Goal: Task Accomplishment & Management: Use online tool/utility

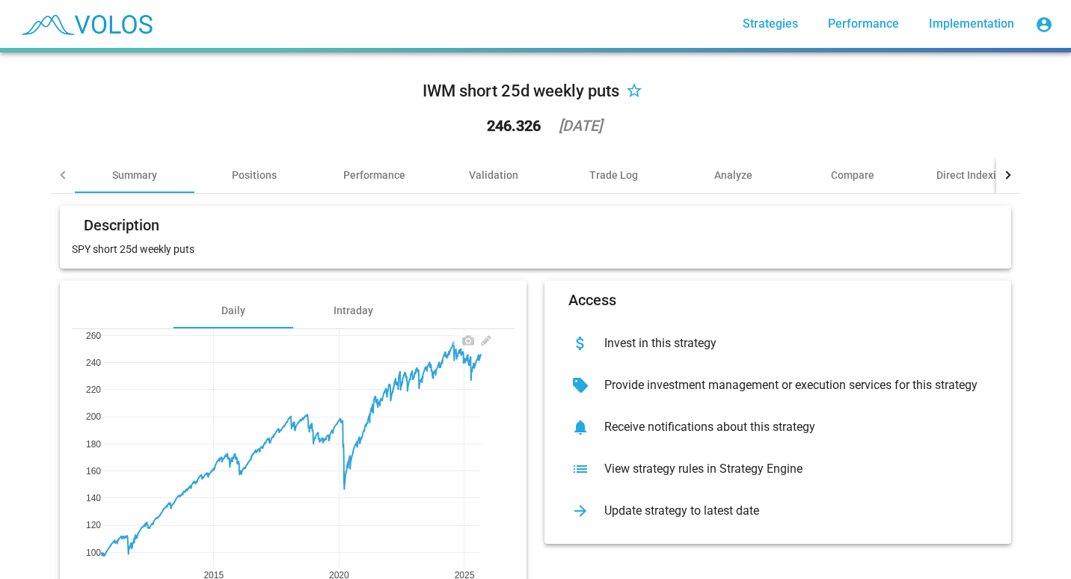
scroll to position [86, 0]
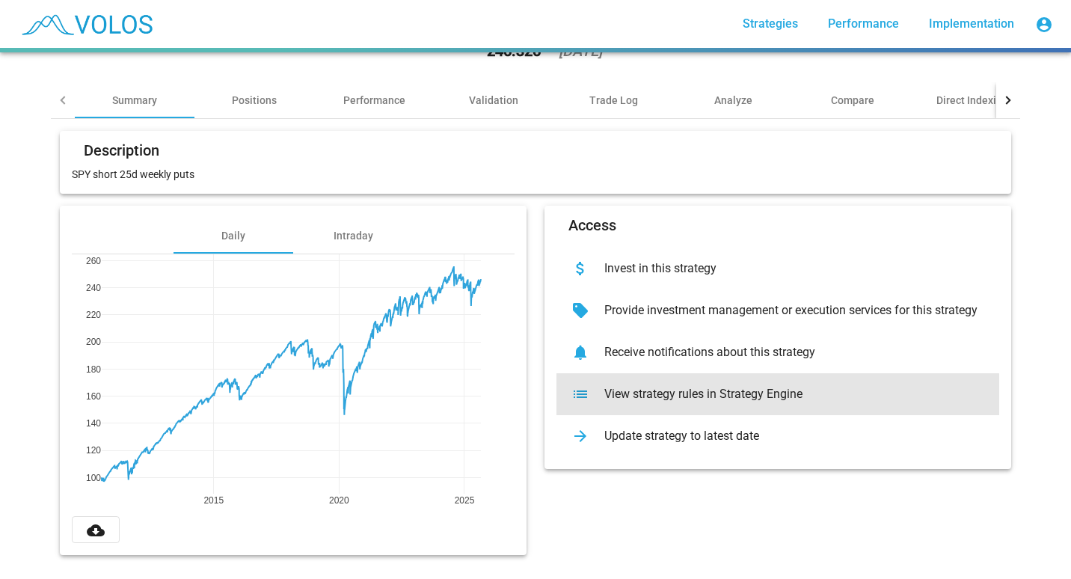
click at [625, 387] on div "View strategy rules in Strategy Engine" at bounding box center [789, 394] width 395 height 15
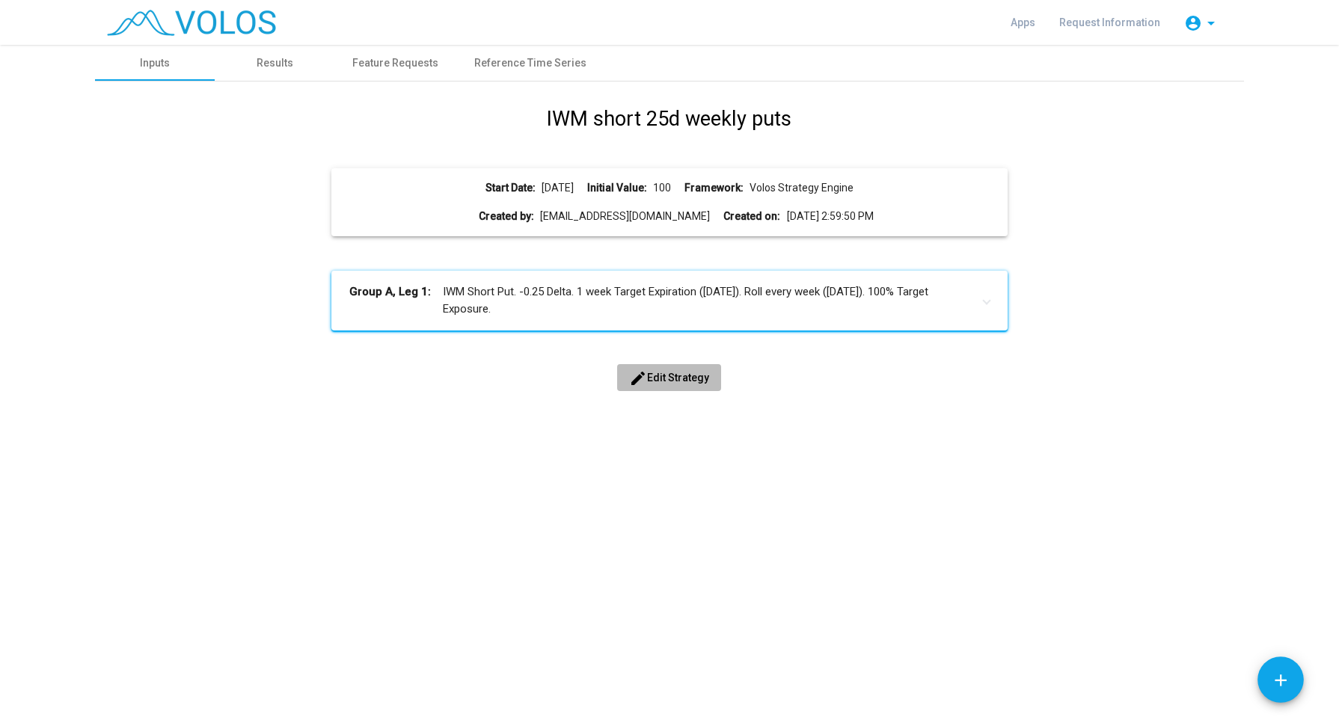
click at [661, 382] on span "edit Edit Strategy" at bounding box center [669, 378] width 80 height 12
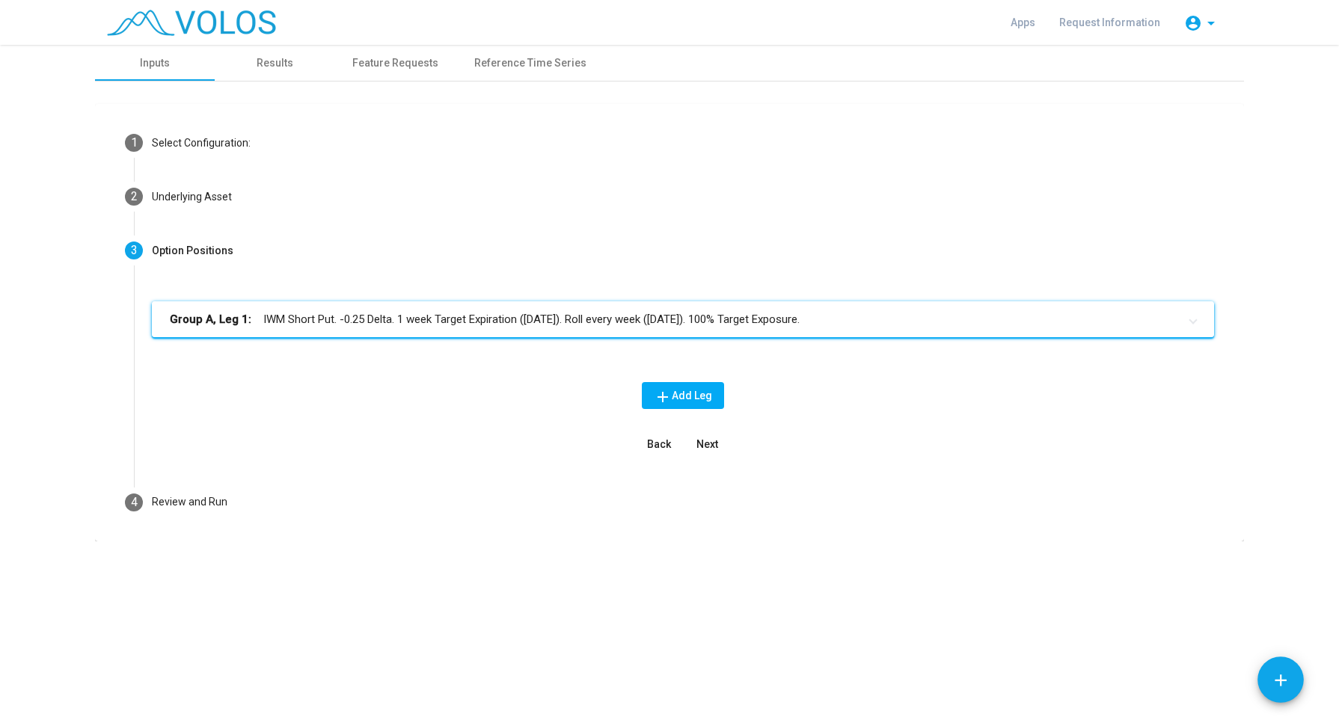
click at [402, 313] on mat-panel-title "Group A, Leg 1: IWM Short Put. -0.25 Delta. 1 week Target Expiration (Friday). …" at bounding box center [674, 319] width 1008 height 17
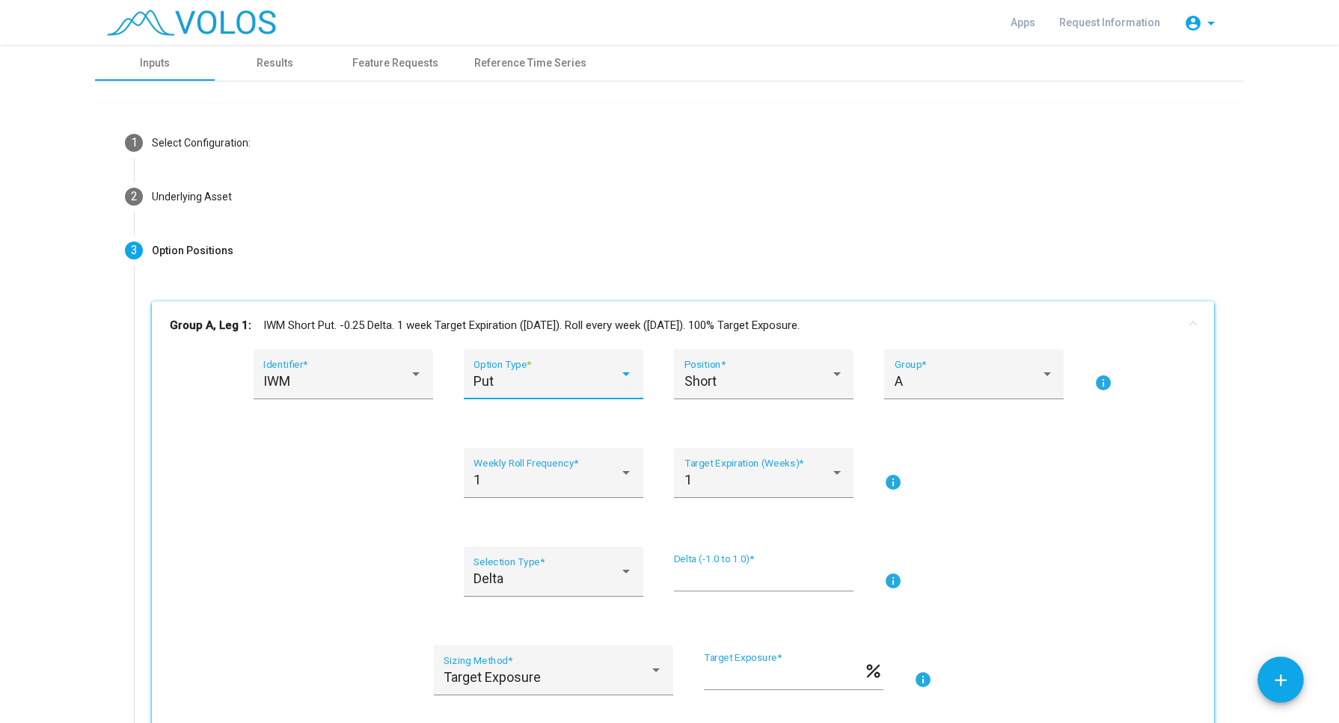
click at [623, 382] on div "Put" at bounding box center [553, 381] width 159 height 15
click at [535, 337] on span "Call" at bounding box center [546, 341] width 159 height 40
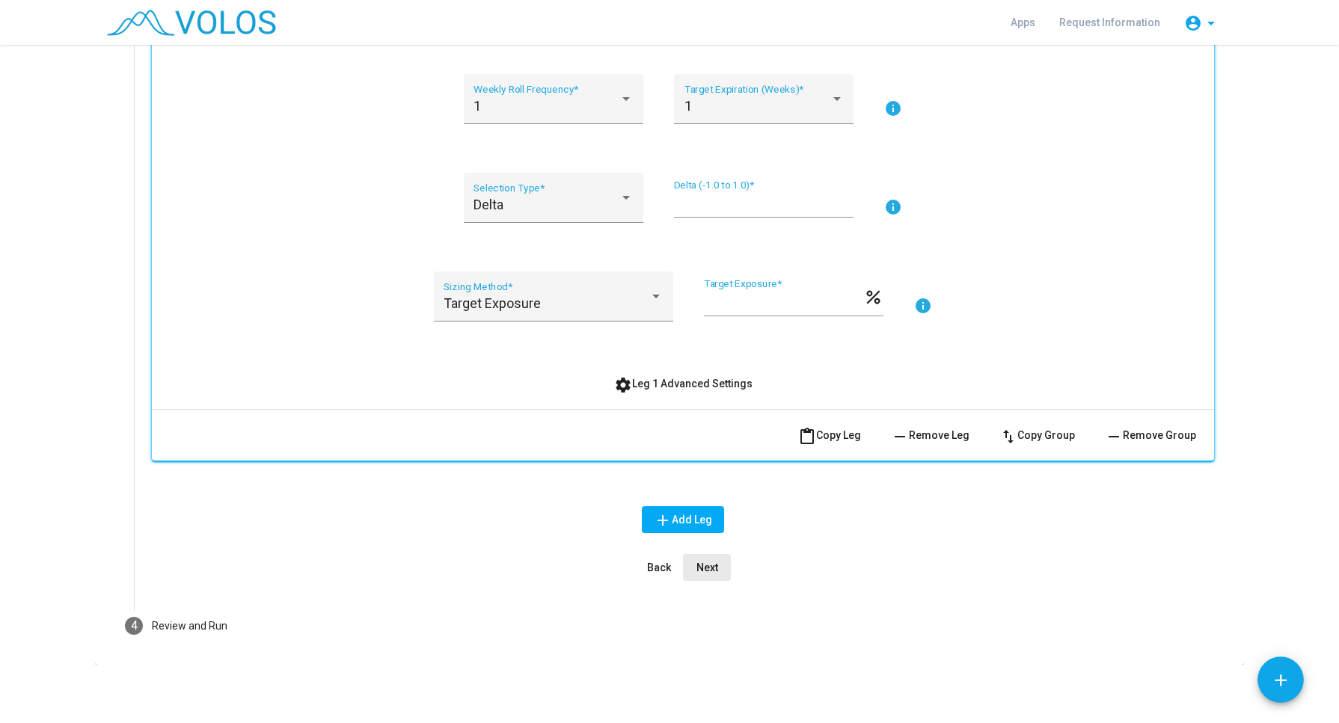
click at [698, 569] on span "Next" at bounding box center [707, 568] width 22 height 12
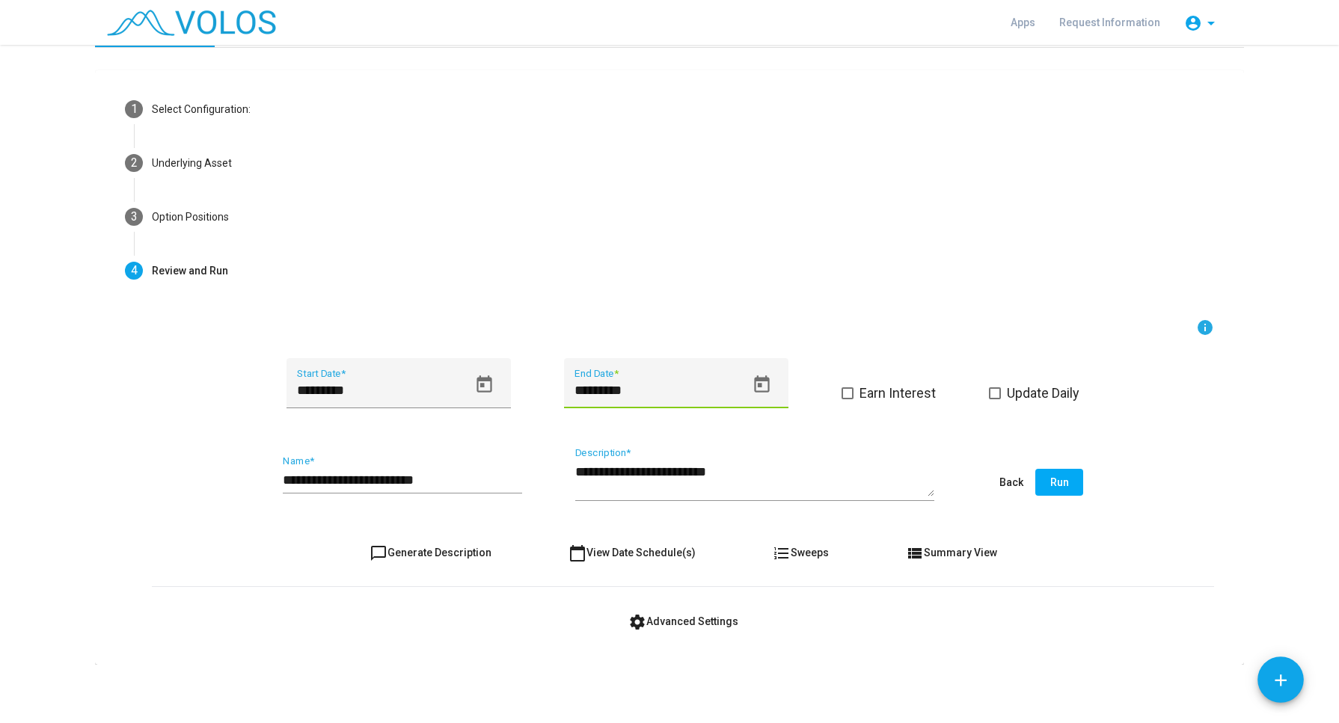
scroll to position [0, 0]
drag, startPoint x: 591, startPoint y: 392, endPoint x: 565, endPoint y: 388, distance: 26.4
click at [565, 388] on div "********* End Date *" at bounding box center [676, 383] width 224 height 50
type input "*********"
drag, startPoint x: 732, startPoint y: 471, endPoint x: 704, endPoint y: 467, distance: 28.0
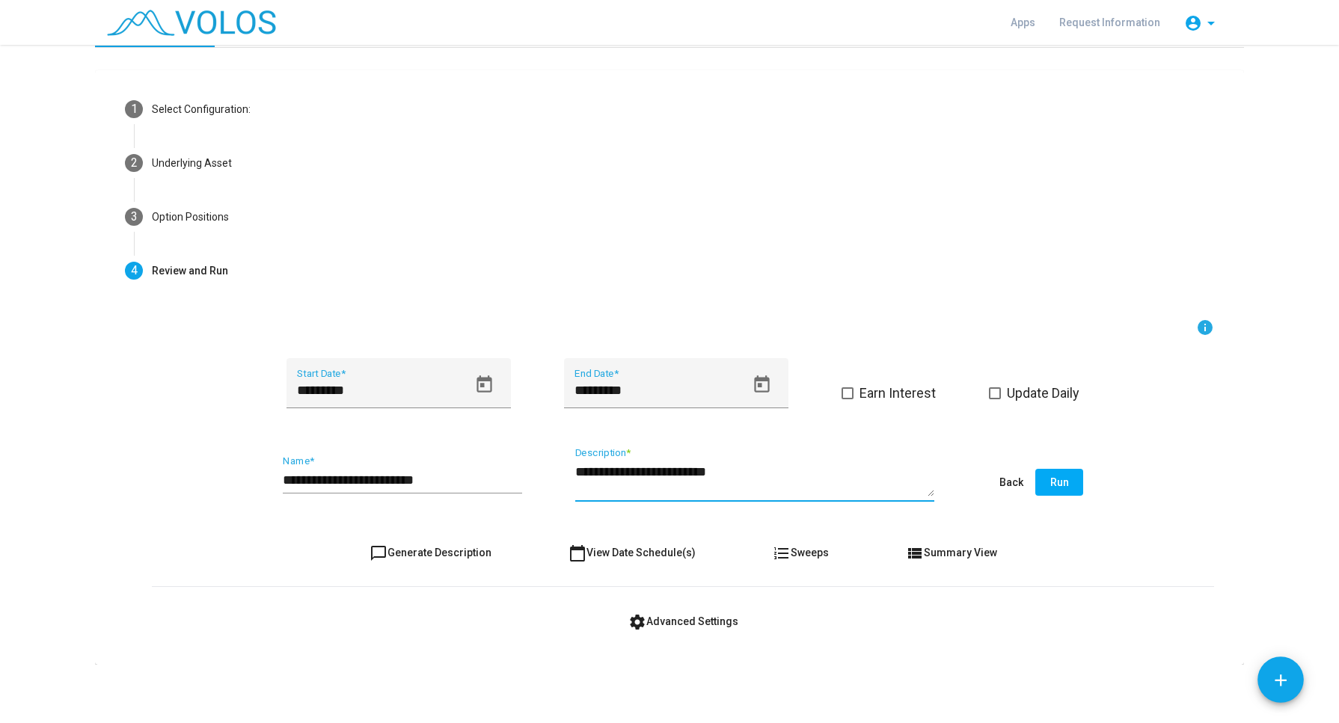
click at [704, 467] on textarea "**********" at bounding box center [754, 480] width 359 height 34
type textarea "**********"
drag, startPoint x: 409, startPoint y: 483, endPoint x: 456, endPoint y: 486, distance: 46.5
click at [456, 486] on div "**********" at bounding box center [402, 475] width 239 height 38
type input "**********"
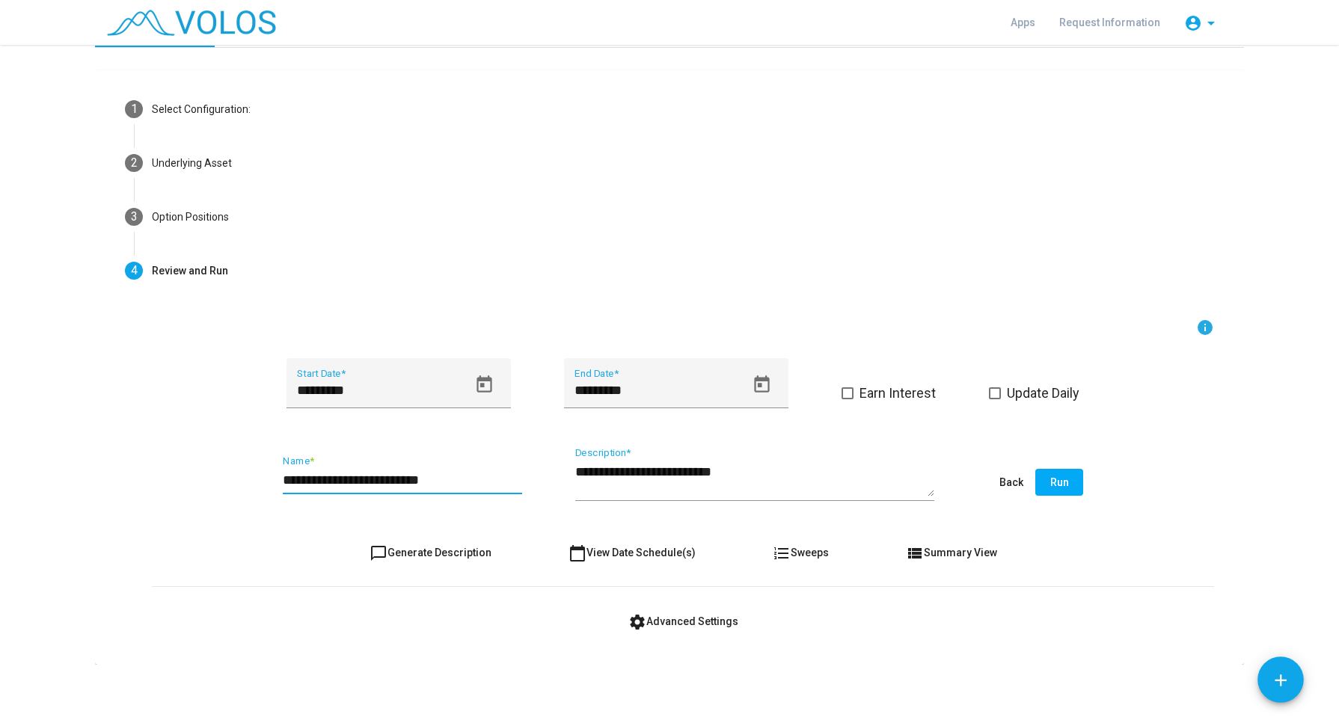
click at [1042, 486] on button "Run" at bounding box center [1059, 482] width 48 height 27
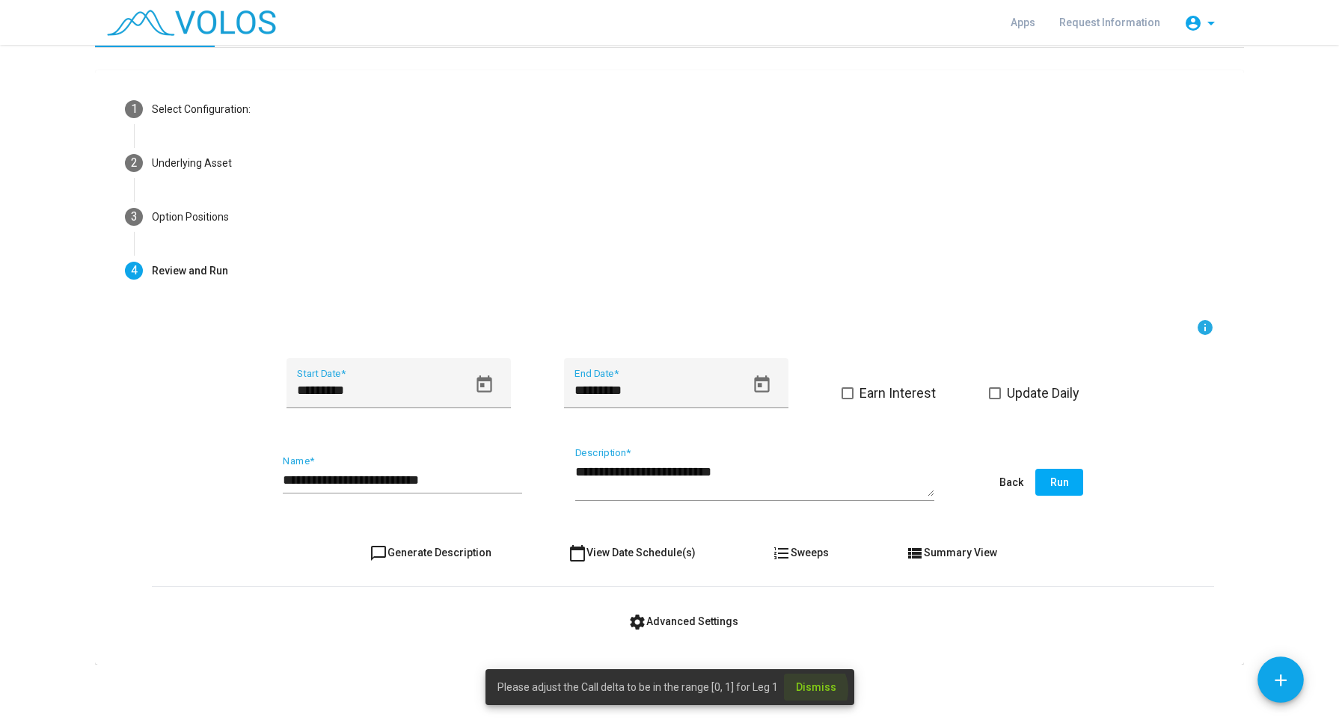
click at [804, 690] on span "Dismiss" at bounding box center [816, 688] width 40 height 12
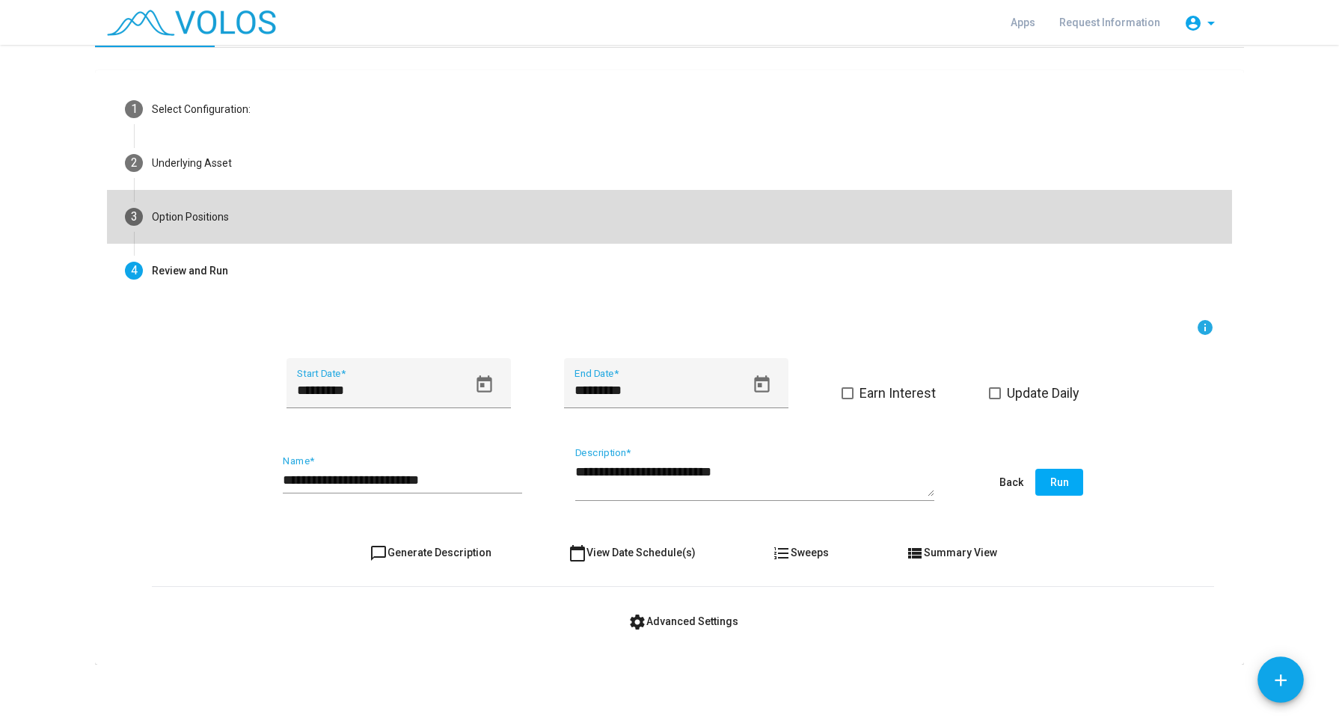
click at [197, 232] on mat-step-header "3 Option Positions" at bounding box center [669, 217] width 1125 height 54
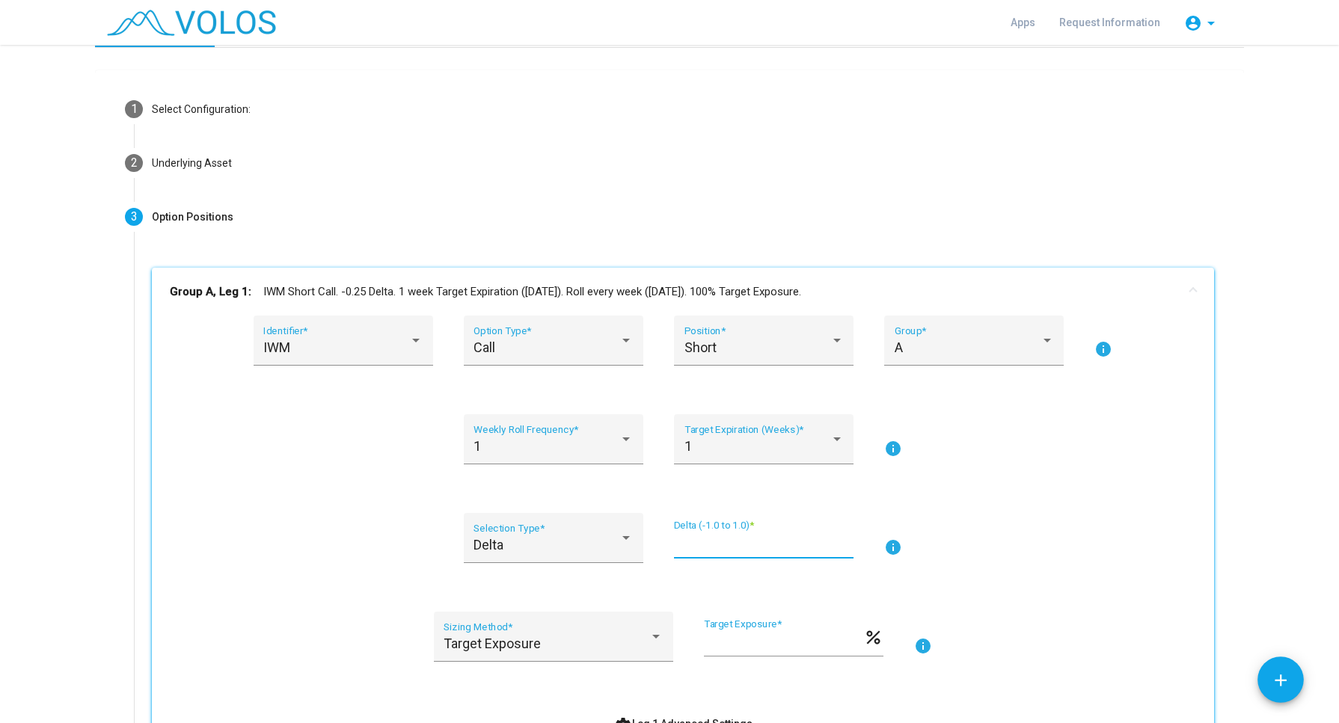
drag, startPoint x: 673, startPoint y: 547, endPoint x: 649, endPoint y: 542, distance: 24.4
click at [649, 542] on div "Delta Selection Type * ***** Delta (-1.0 to 1.0) * info" at bounding box center [683, 547] width 1026 height 68
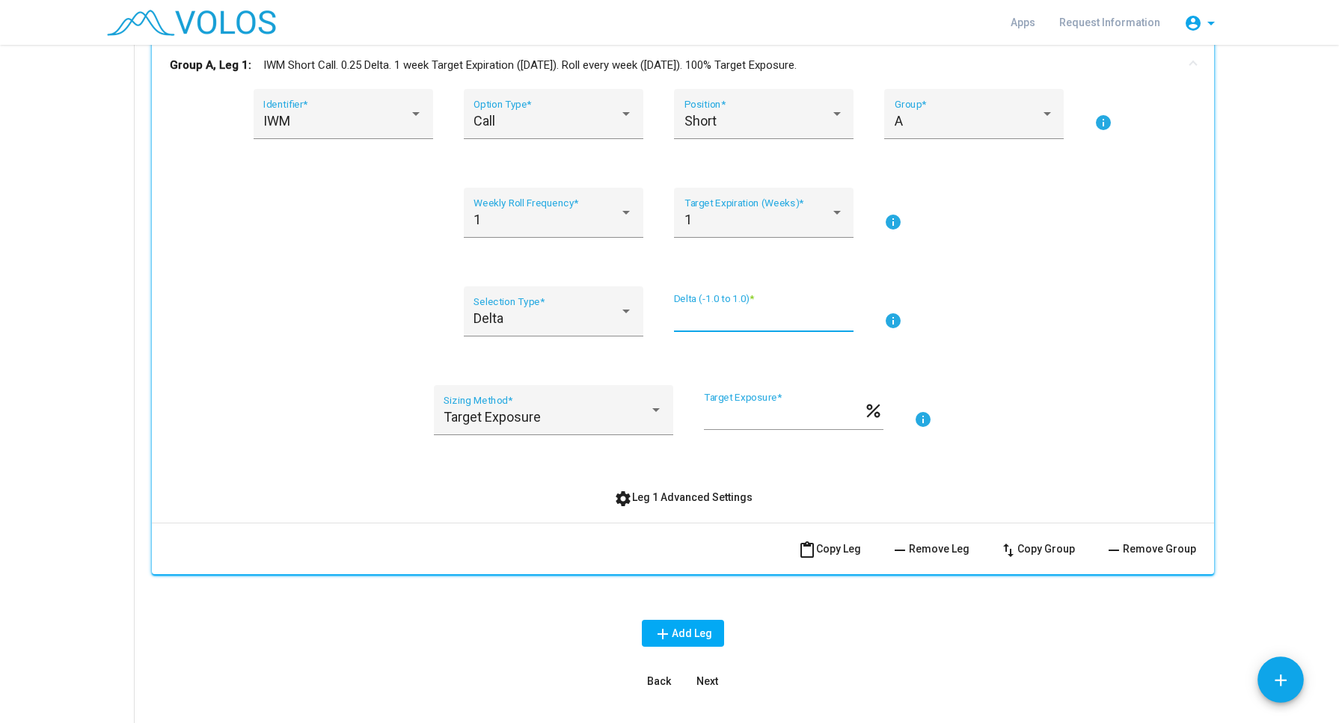
scroll to position [263, 0]
type input "****"
click at [699, 677] on span "Next" at bounding box center [707, 679] width 22 height 12
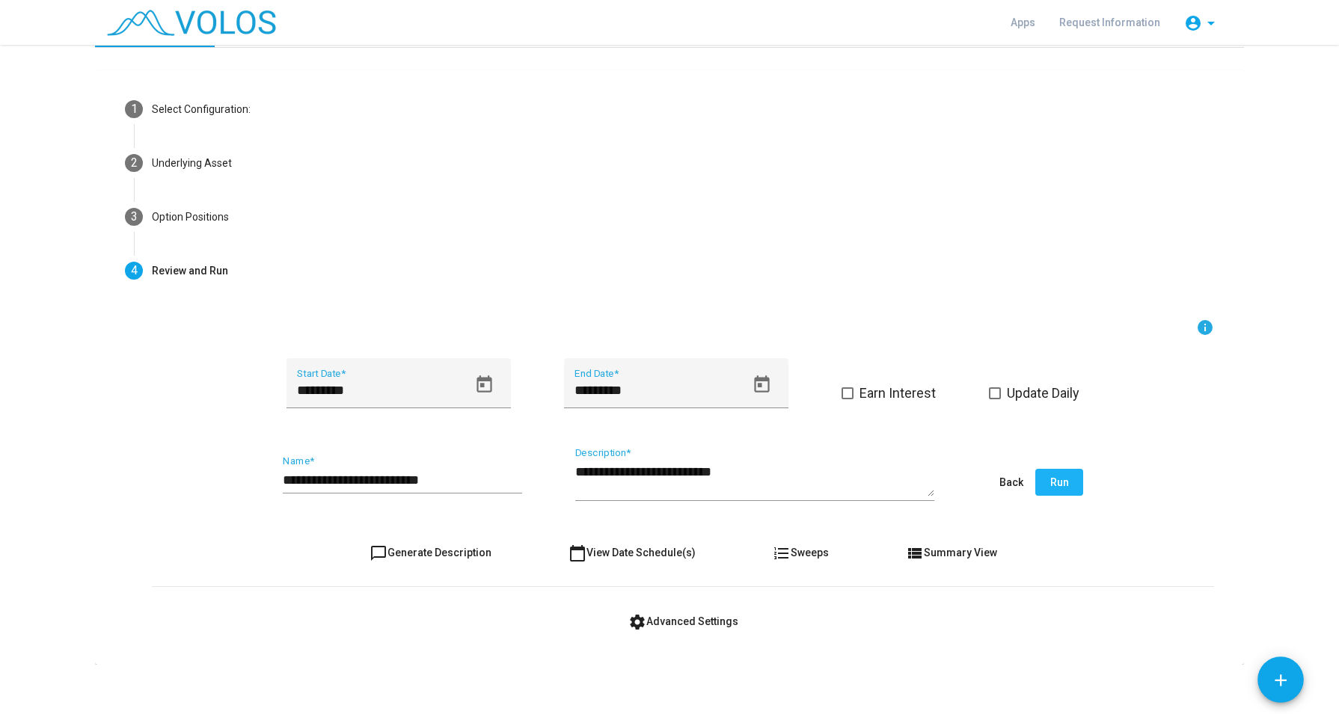
click at [1057, 474] on button "Run" at bounding box center [1059, 482] width 48 height 27
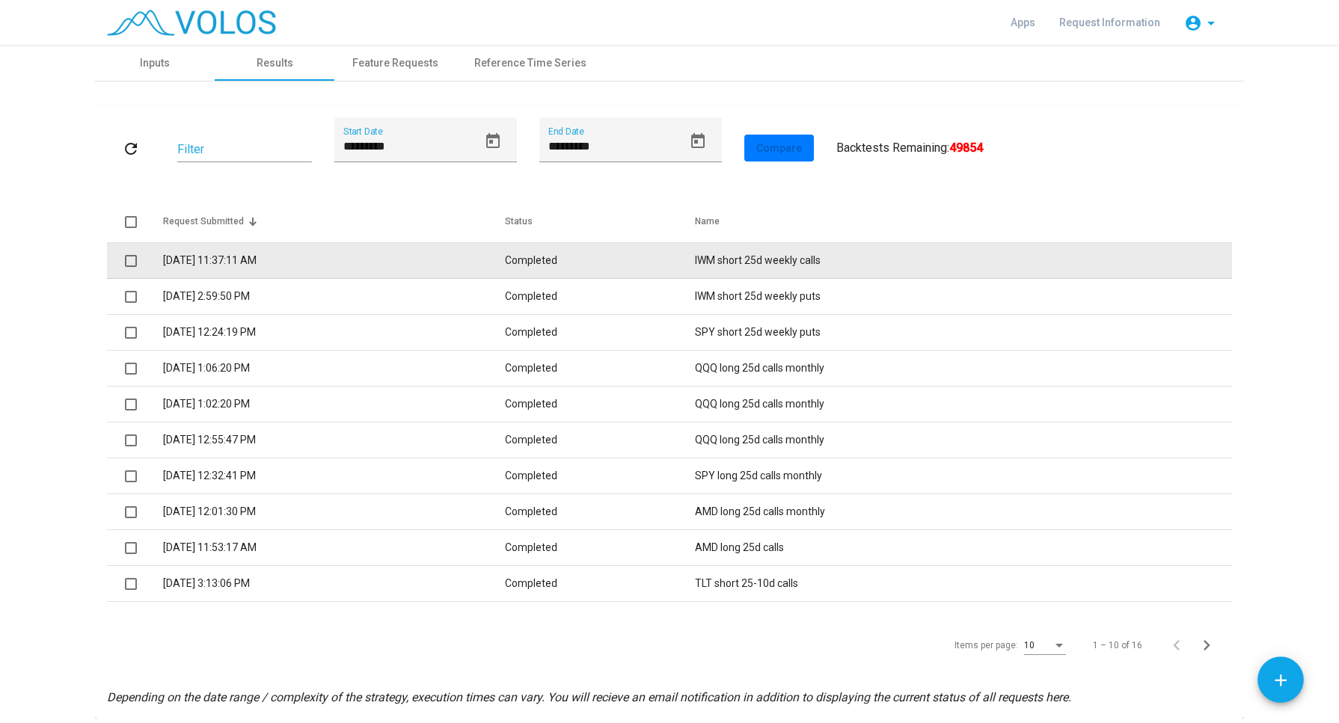
click at [236, 263] on td "9/23/2025 11:37:11 AM" at bounding box center [334, 261] width 342 height 36
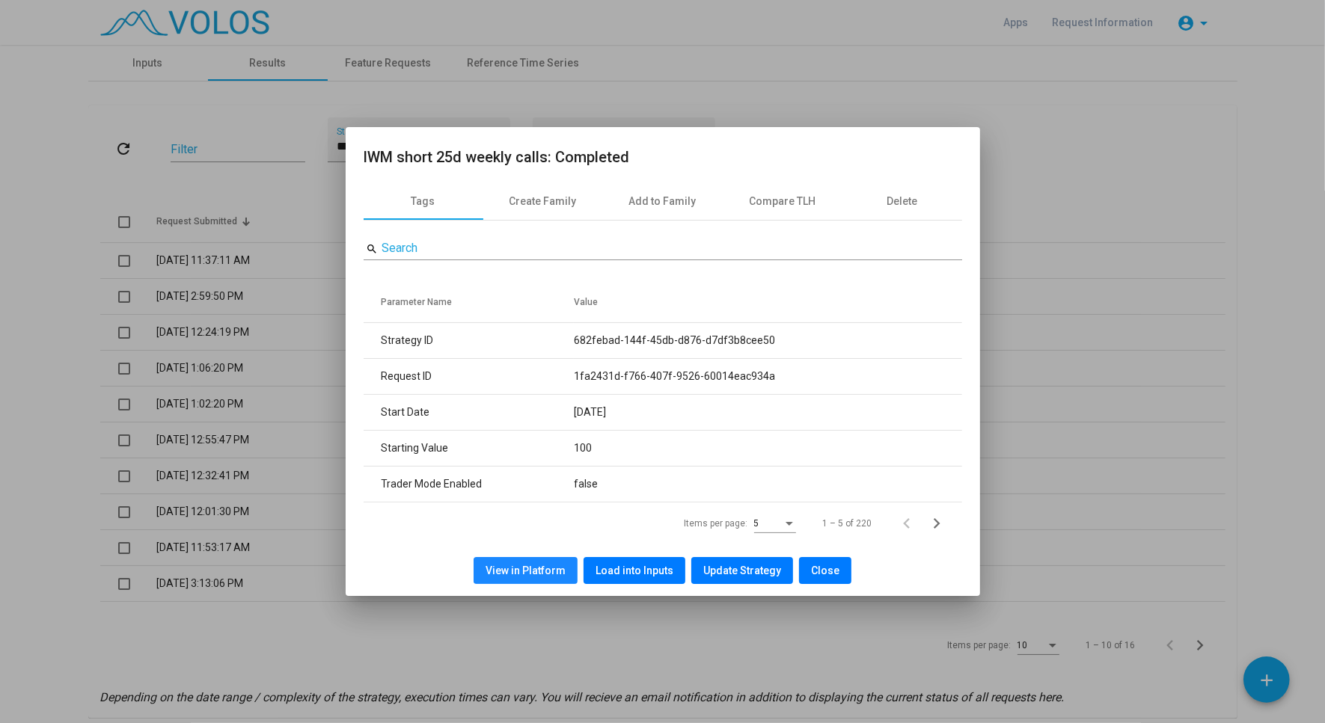
click at [569, 573] on button "View in Platform" at bounding box center [526, 570] width 104 height 27
click at [818, 568] on span "Close" at bounding box center [825, 571] width 28 height 12
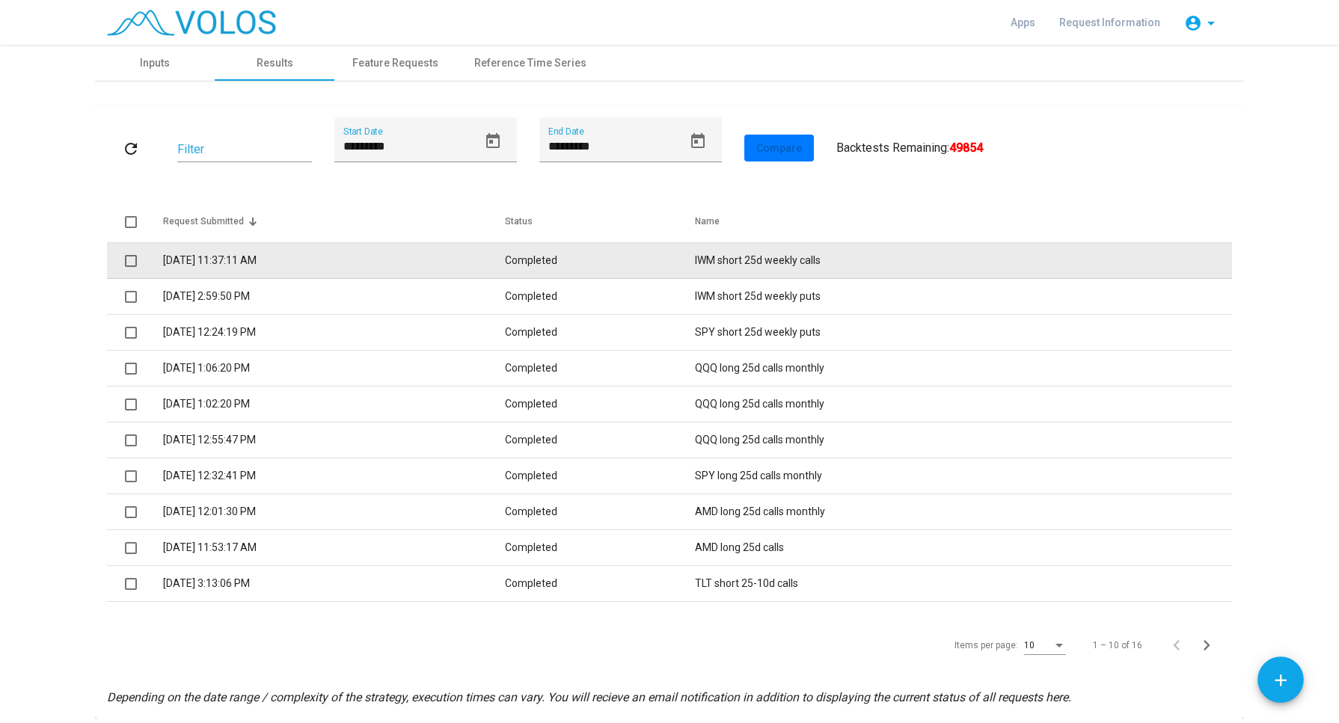
click at [566, 258] on td "Completed" at bounding box center [600, 261] width 190 height 36
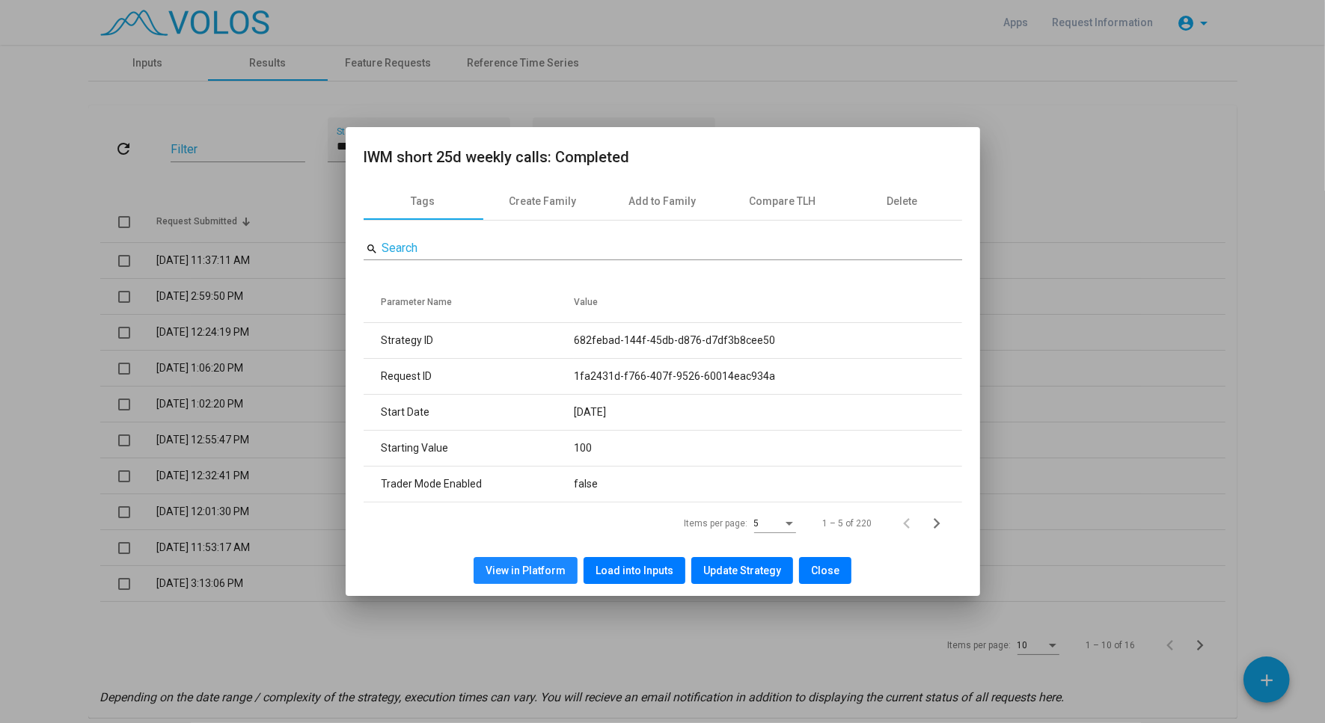
click at [560, 572] on span "View in Platform" at bounding box center [526, 571] width 80 height 12
click at [811, 574] on span "Close" at bounding box center [825, 571] width 28 height 12
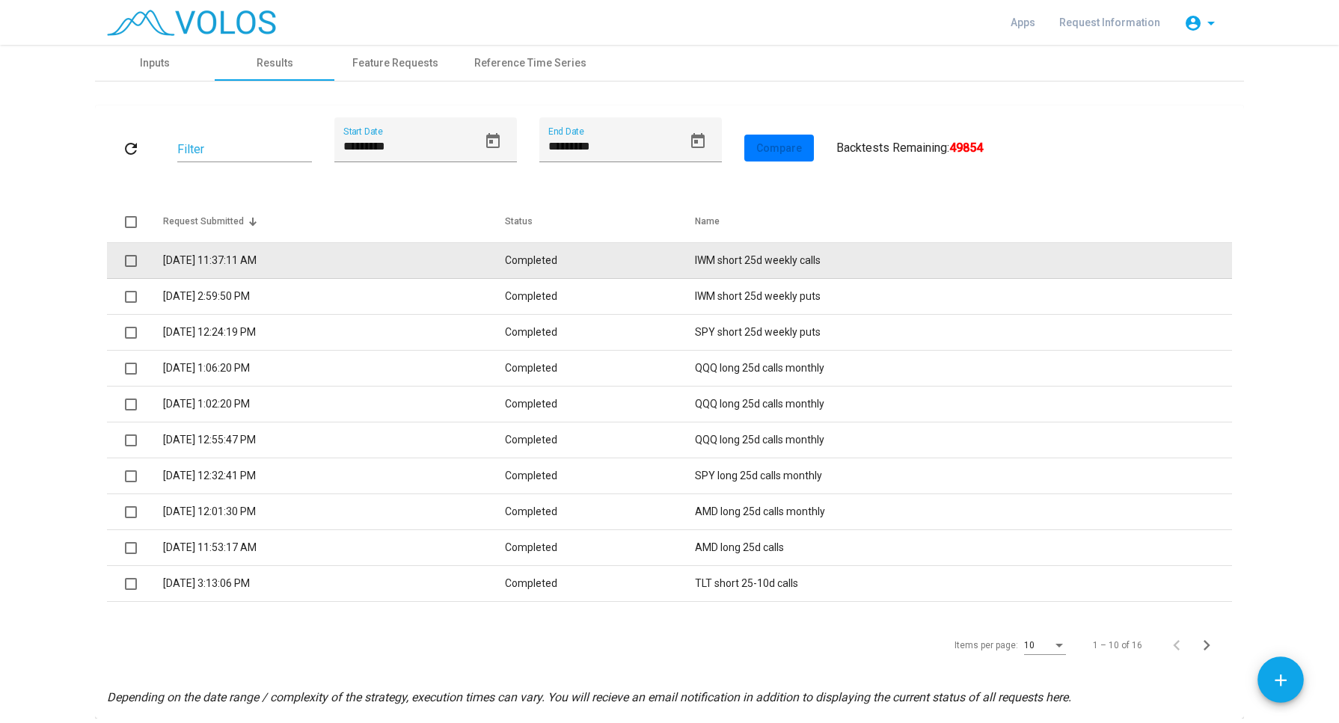
click at [195, 261] on td "9/23/2025 11:37:11 AM" at bounding box center [334, 261] width 342 height 36
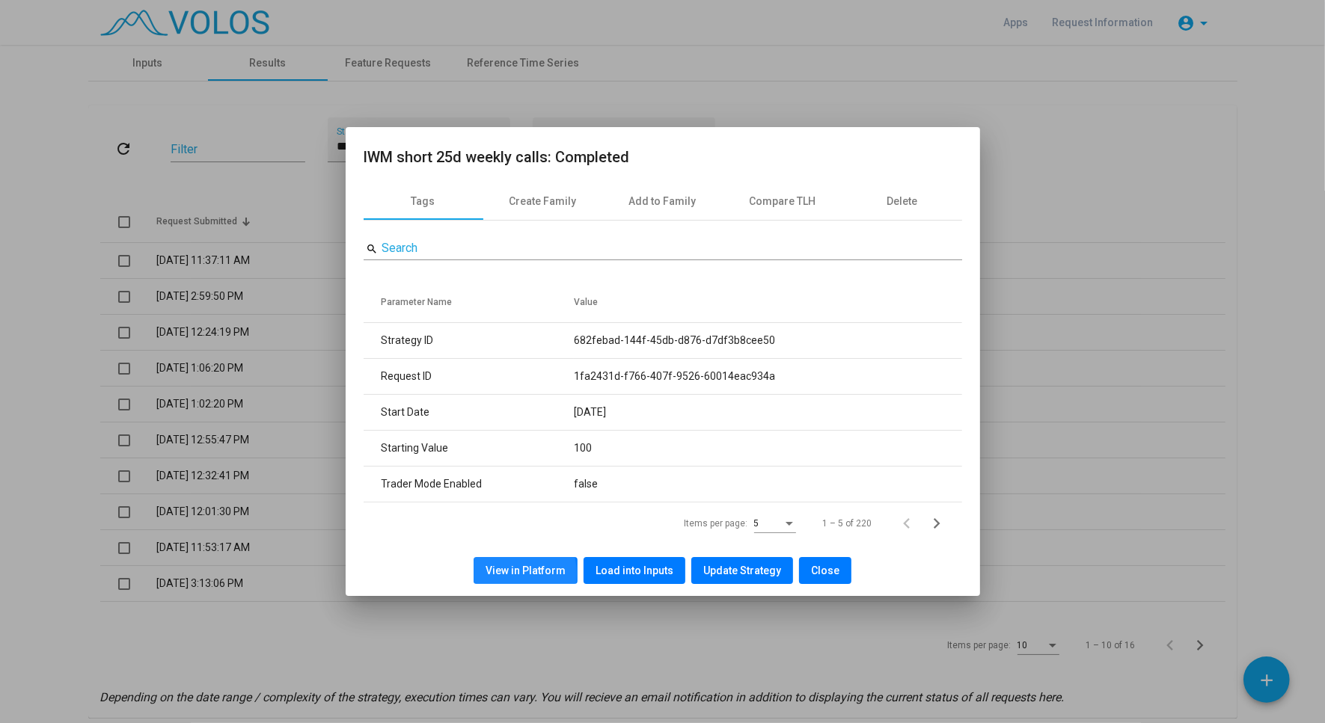
click at [509, 575] on span "View in Platform" at bounding box center [526, 571] width 80 height 12
click at [814, 575] on span "Close" at bounding box center [825, 571] width 28 height 12
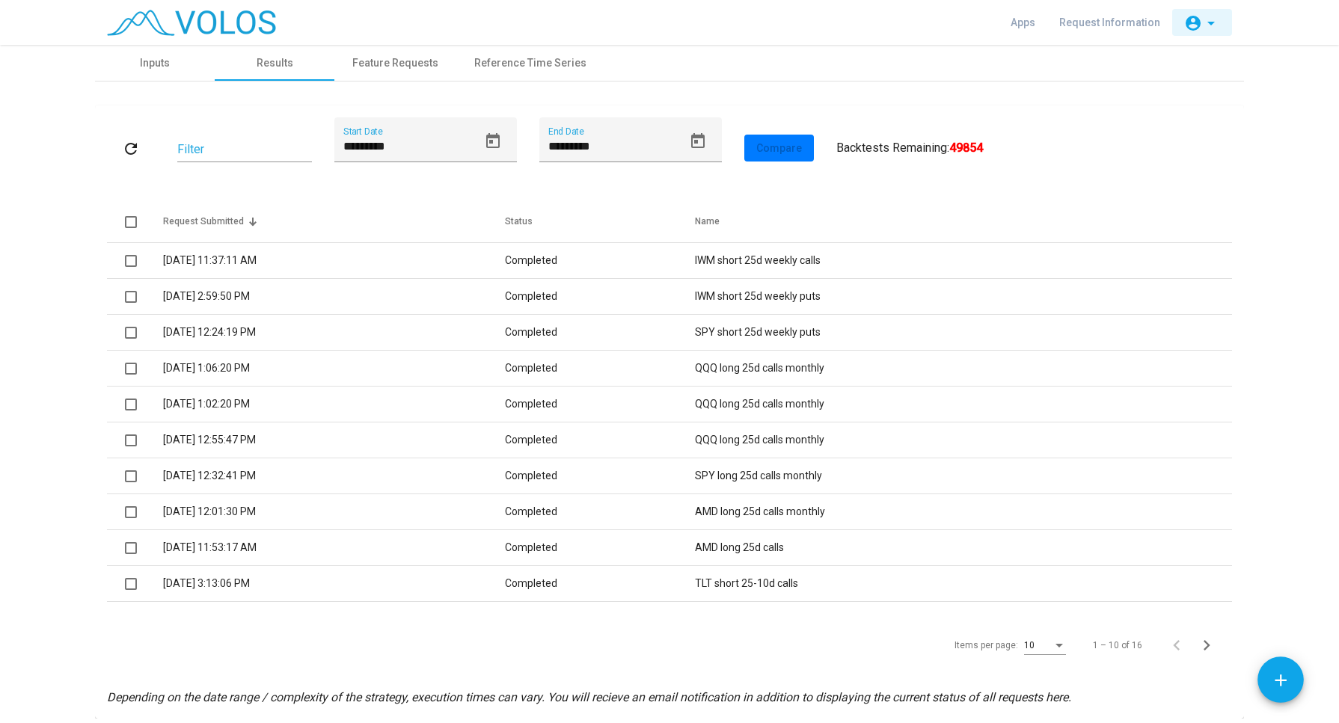
click at [1210, 31] on mat-icon "arrow_drop_down" at bounding box center [1211, 23] width 18 height 18
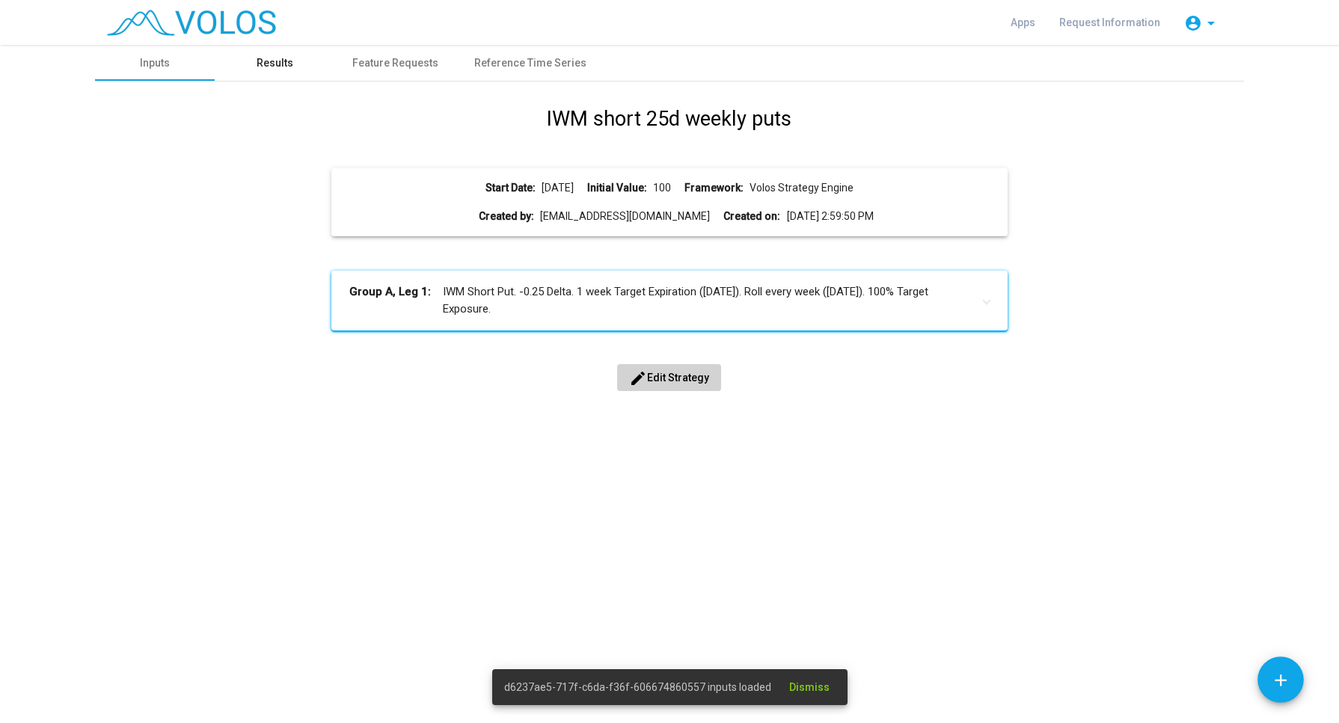
click at [262, 57] on div "Results" at bounding box center [275, 63] width 37 height 16
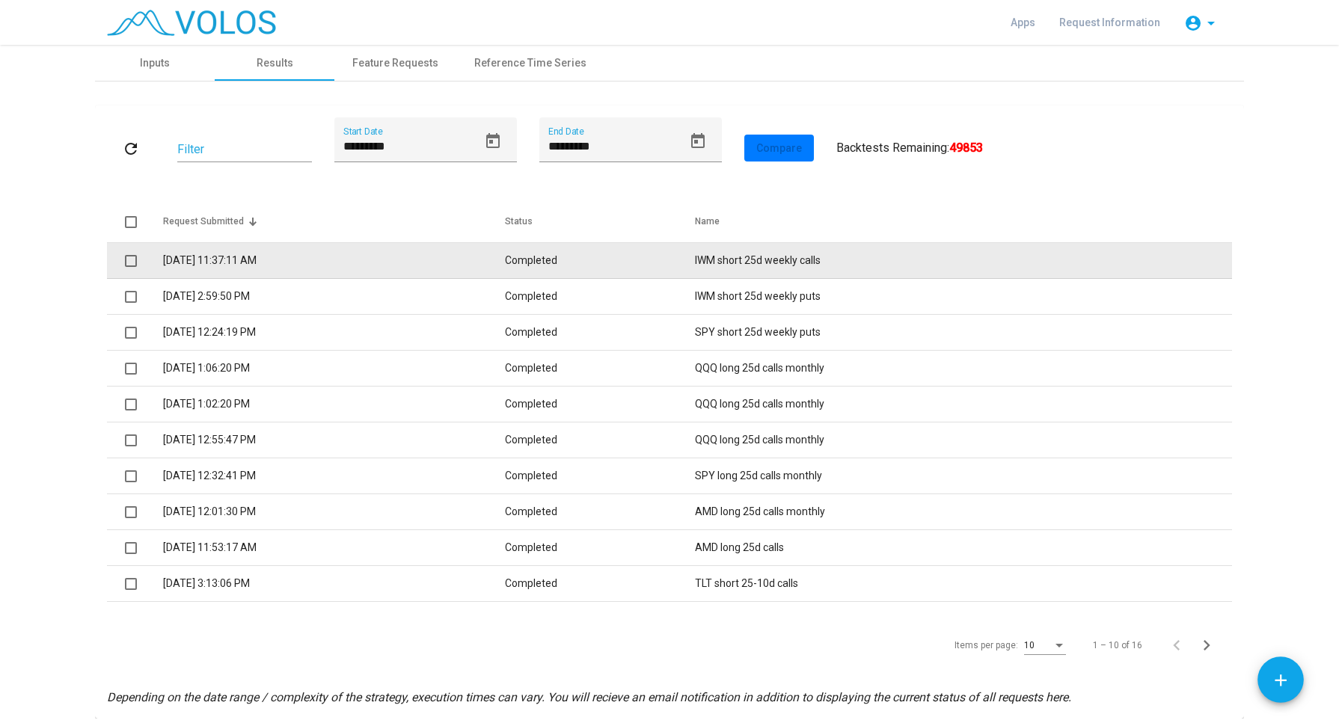
click at [277, 266] on td "9/23/2025 11:37:11 AM" at bounding box center [334, 261] width 342 height 36
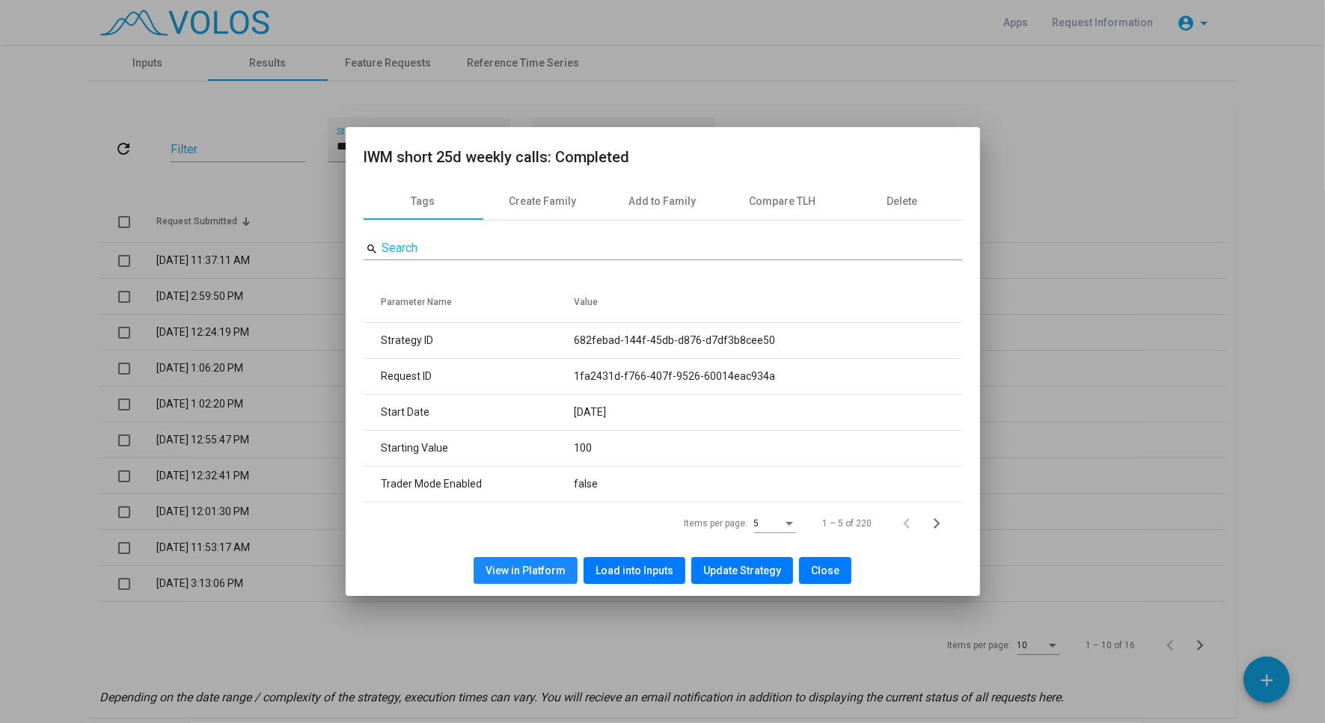
click at [562, 573] on span "View in Platform" at bounding box center [526, 571] width 80 height 12
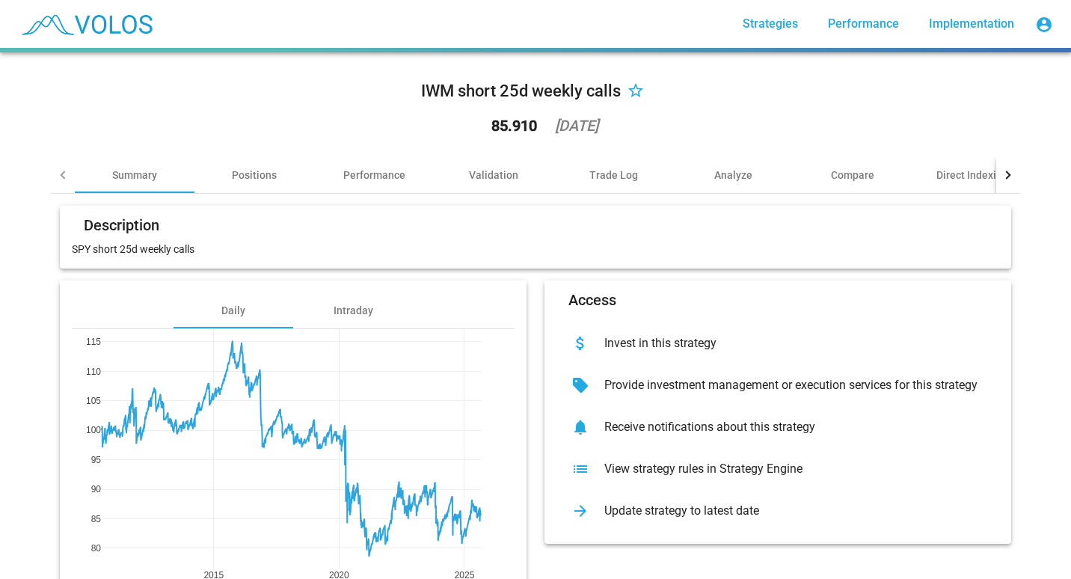
scroll to position [86, 0]
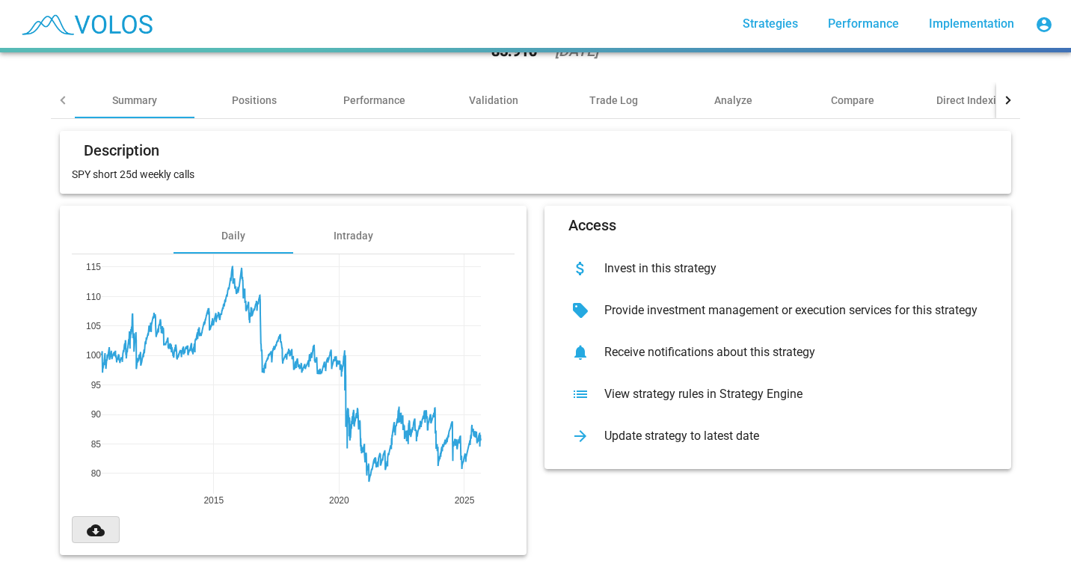
click at [102, 528] on button "cloud_download" at bounding box center [96, 529] width 48 height 27
